Goal: Transaction & Acquisition: Purchase product/service

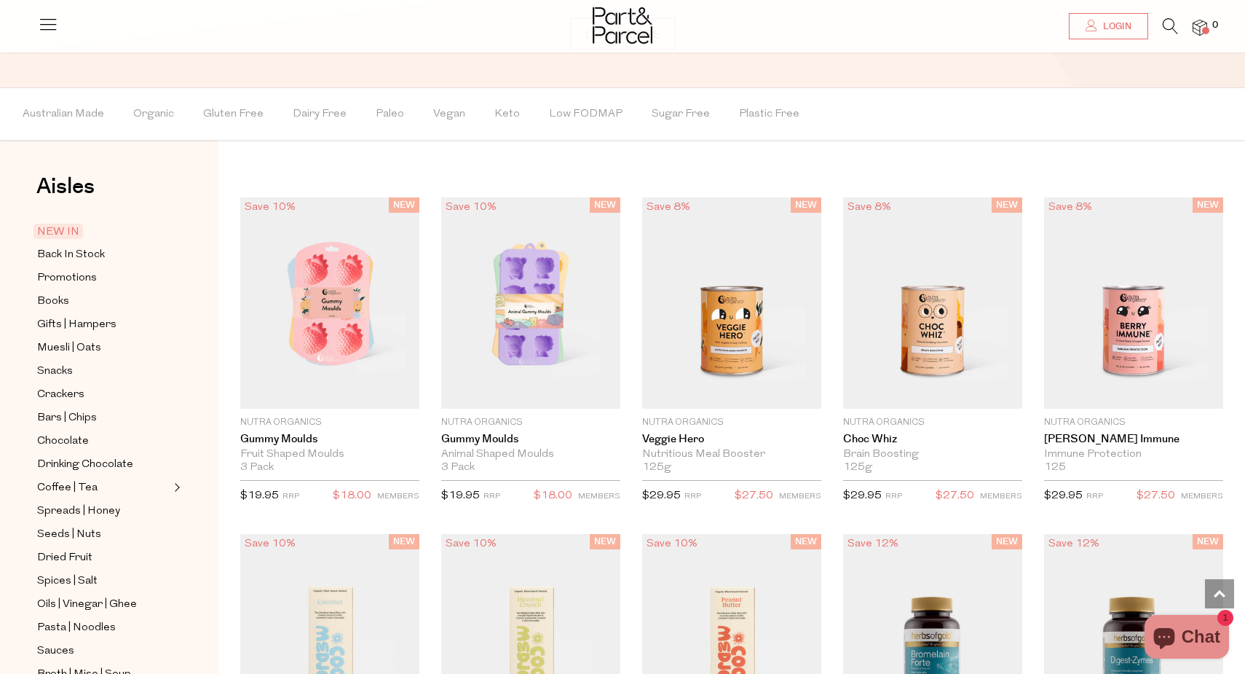
scroll to position [1218, 0]
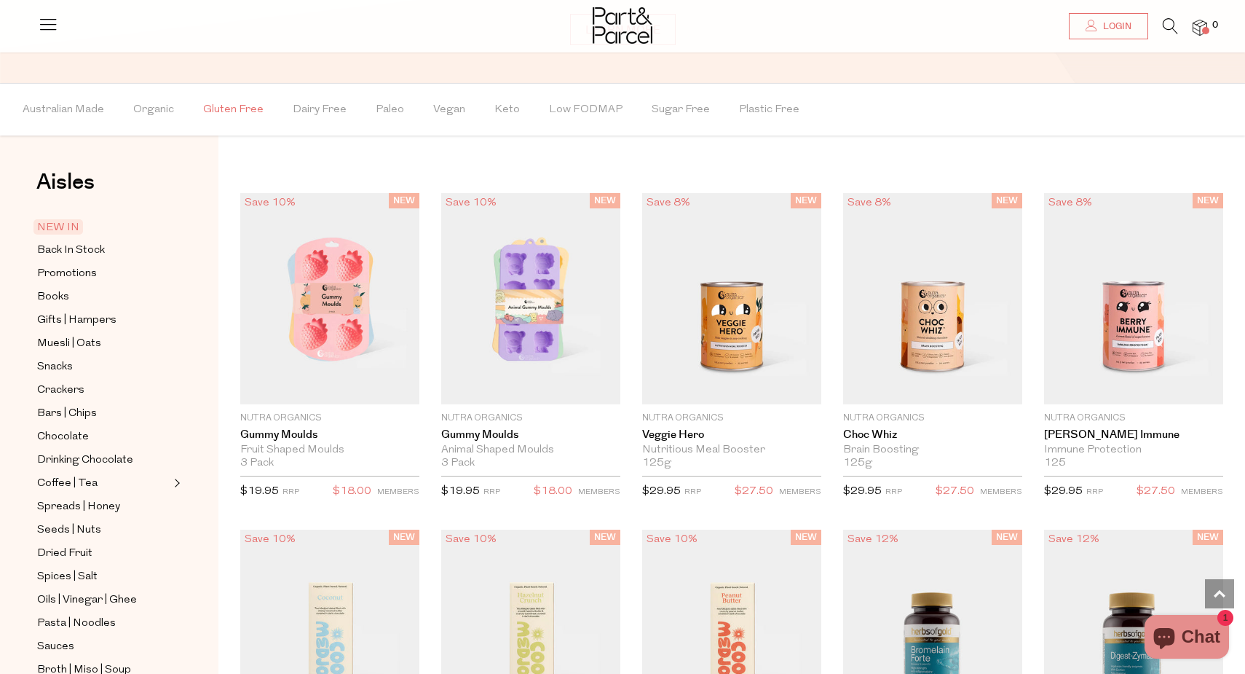
click at [236, 107] on span "Gluten Free" at bounding box center [233, 109] width 60 height 51
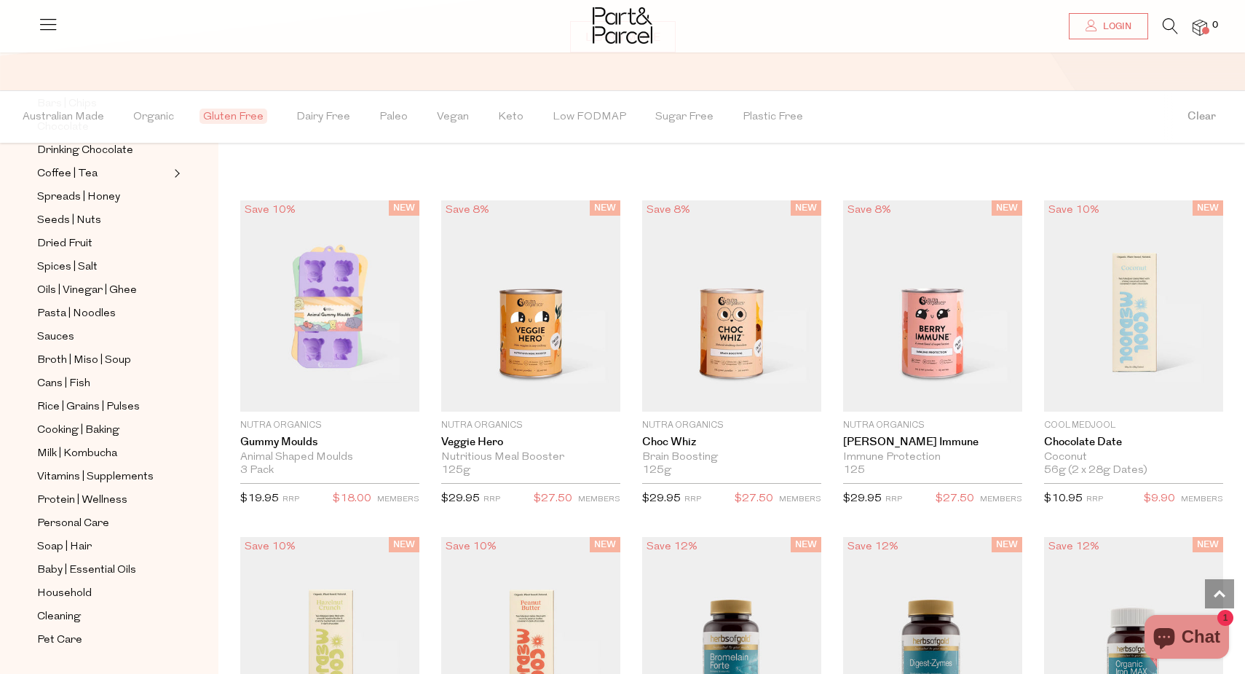
scroll to position [317, 0]
click at [72, 427] on span "Cooking | Baking" at bounding box center [78, 430] width 82 height 17
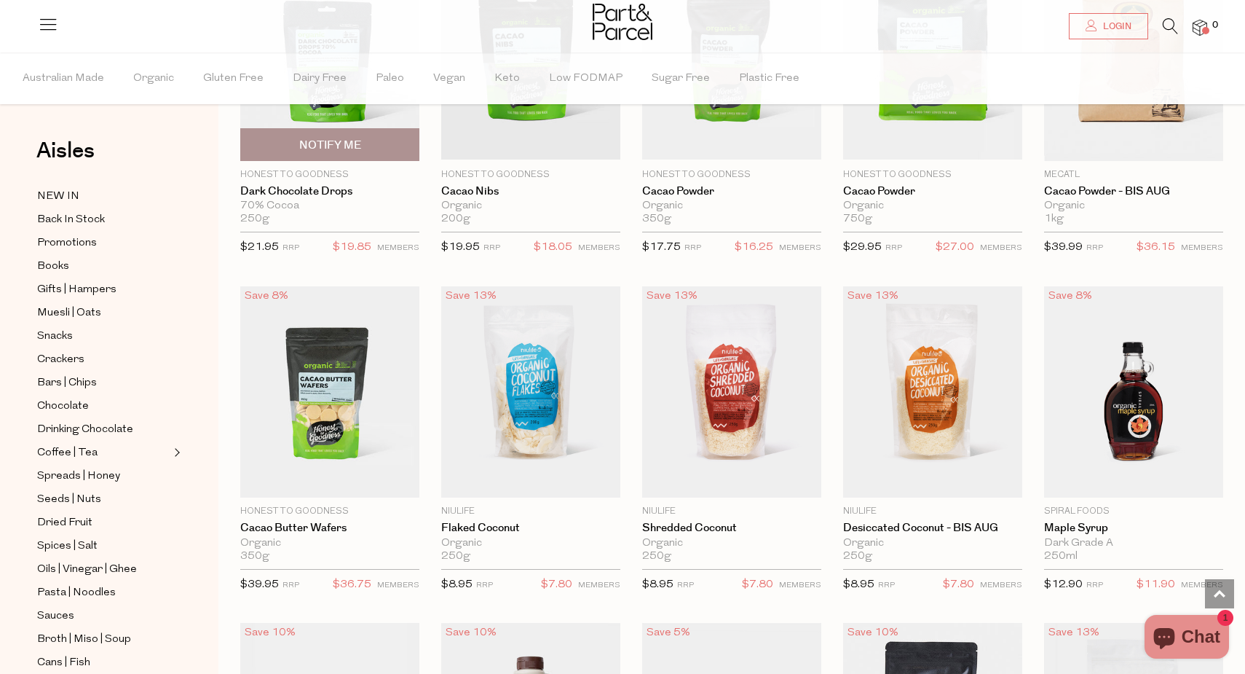
scroll to position [1928, 0]
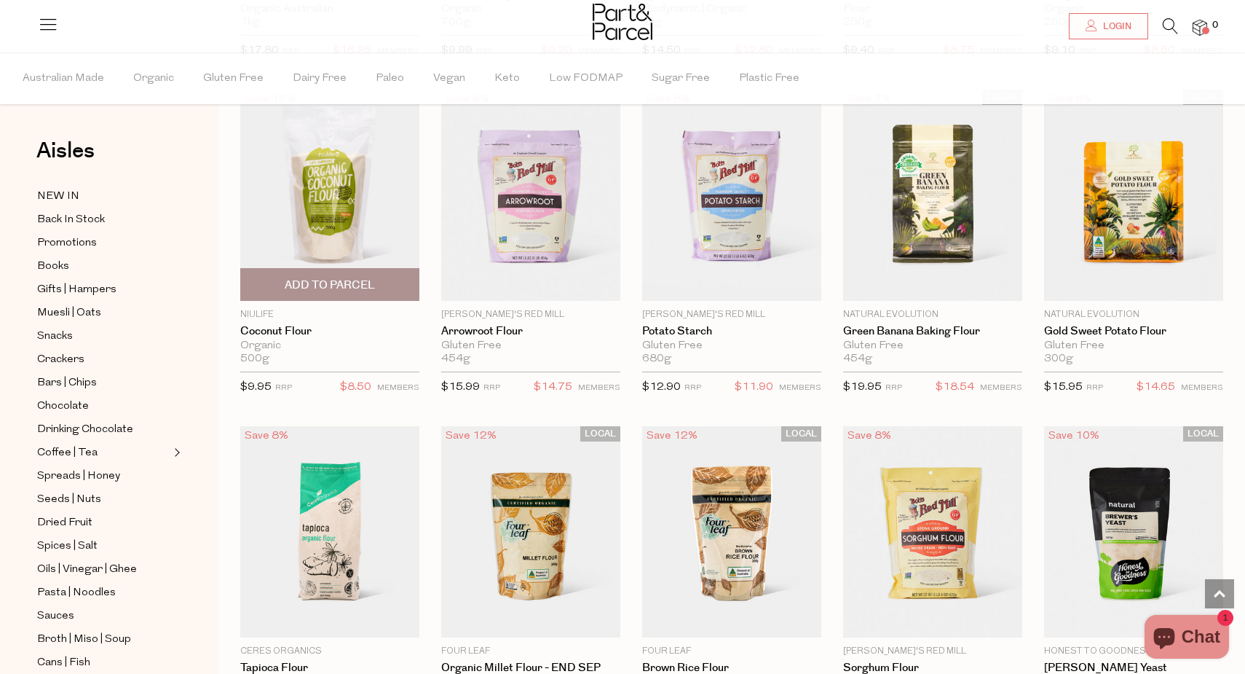
scroll to position [4480, 0]
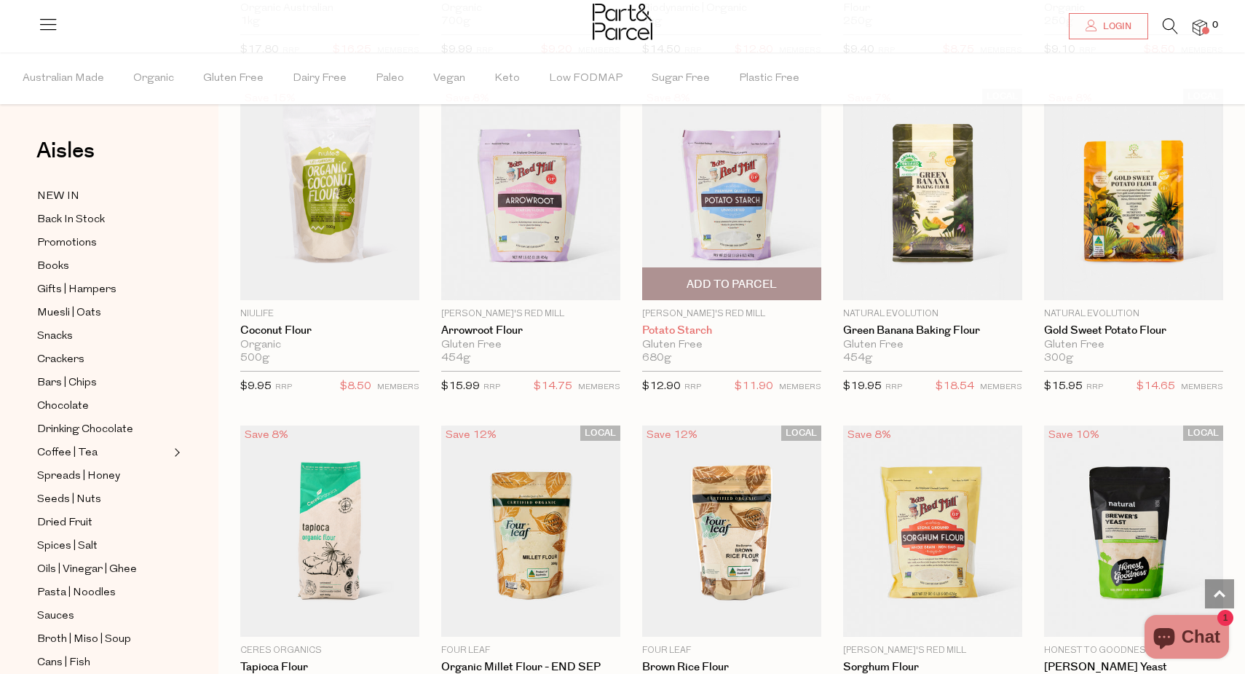
click at [692, 324] on link "Potato Starch" at bounding box center [731, 330] width 179 height 13
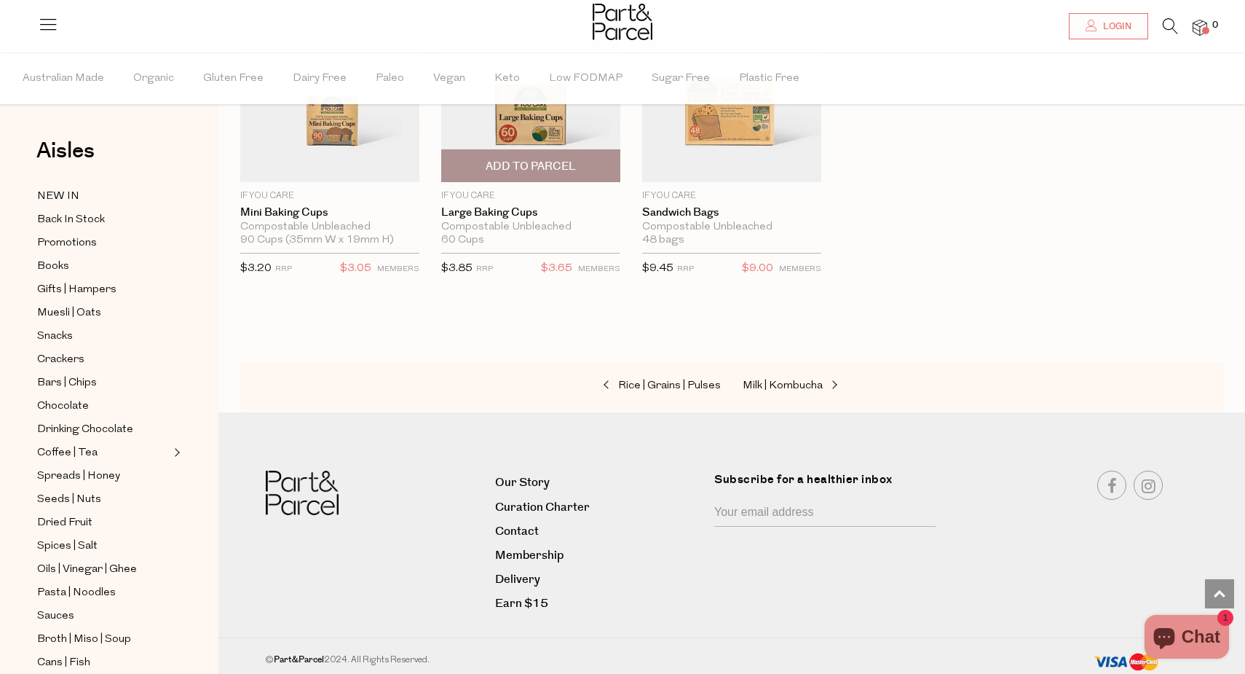
scroll to position [2238, 0]
